Goal: Transaction & Acquisition: Download file/media

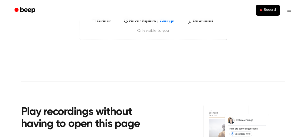
scroll to position [94, 0]
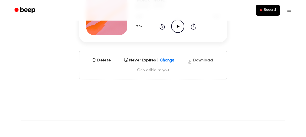
click at [208, 59] on button "Download" at bounding box center [199, 61] width 29 height 8
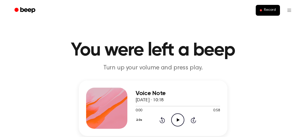
click at [176, 118] on icon "Play Audio" at bounding box center [177, 120] width 13 height 13
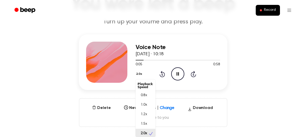
click at [141, 79] on div "2.0x Playback Speed 0.8x 1.0x 1.2x 1.5x 2.0x" at bounding box center [139, 75] width 9 height 8
click at [146, 104] on span "1.0x" at bounding box center [144, 103] width 6 height 5
